Goal: Information Seeking & Learning: Compare options

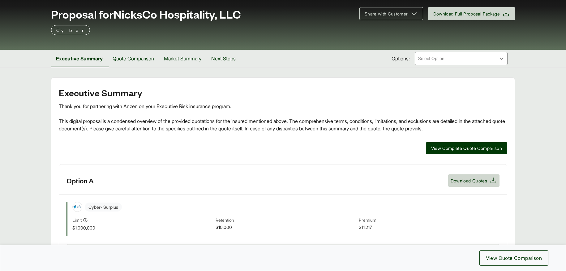
scroll to position [155, 0]
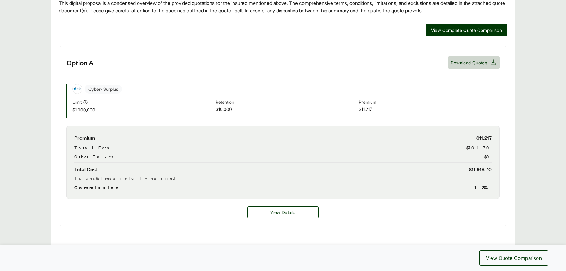
click at [109, 89] on span "Cyber - Surplus" at bounding box center [103, 88] width 37 height 9
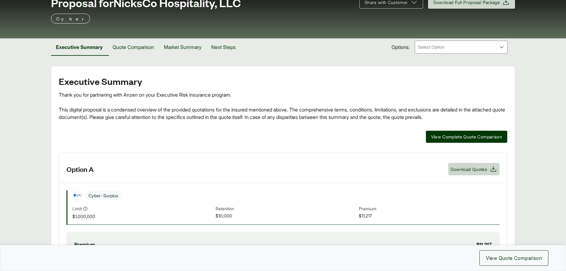
scroll to position [31, 0]
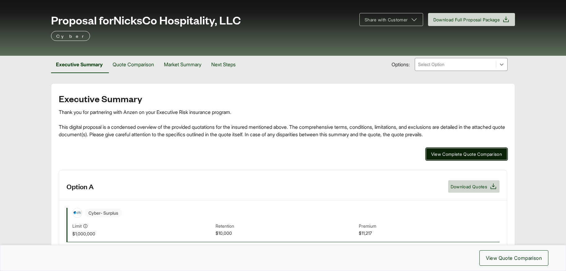
click at [460, 154] on span "View Complete Quote Comparison" at bounding box center [466, 154] width 71 height 6
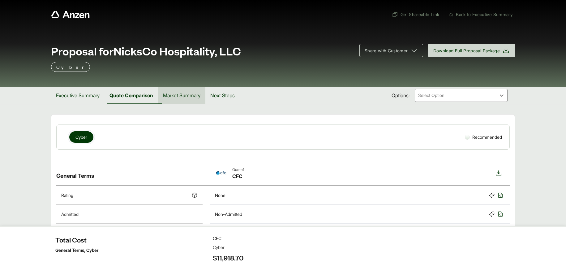
click at [182, 98] on button "Market Summary" at bounding box center [181, 95] width 47 height 17
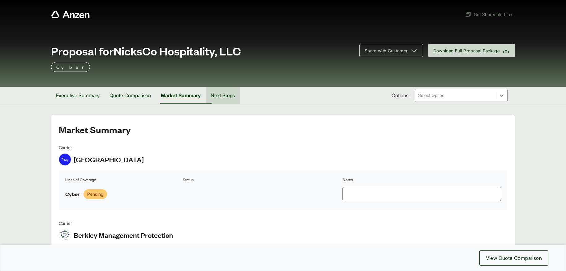
click at [235, 97] on button "Next Steps" at bounding box center [223, 95] width 34 height 17
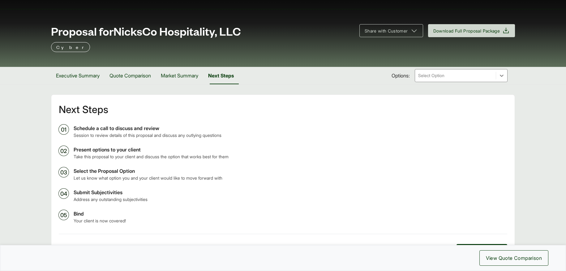
scroll to position [31, 0]
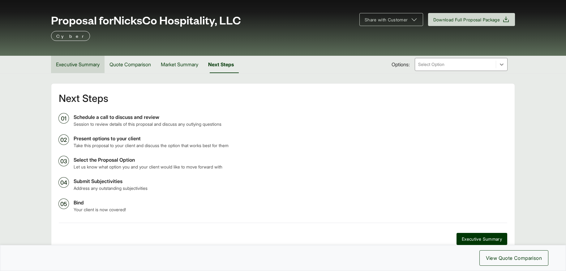
click at [76, 67] on button "Executive Summary" at bounding box center [78, 64] width 54 height 17
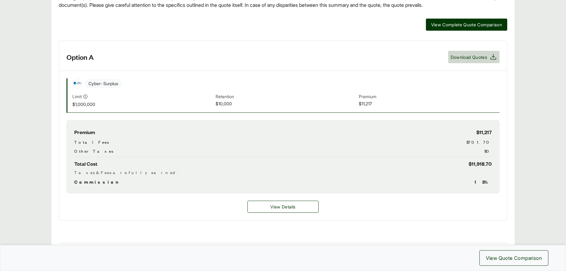
scroll to position [124, 0]
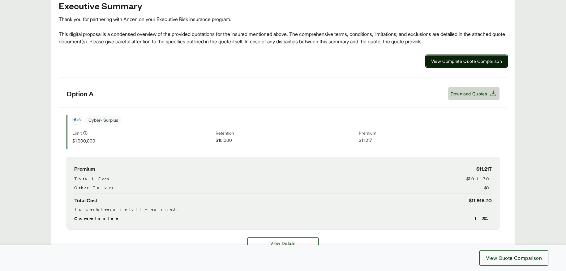
click at [448, 62] on span "View Complete Quote Comparison" at bounding box center [466, 61] width 71 height 6
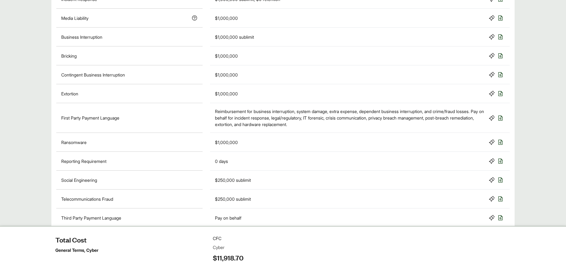
scroll to position [499, 0]
